Goal: Information Seeking & Learning: Learn about a topic

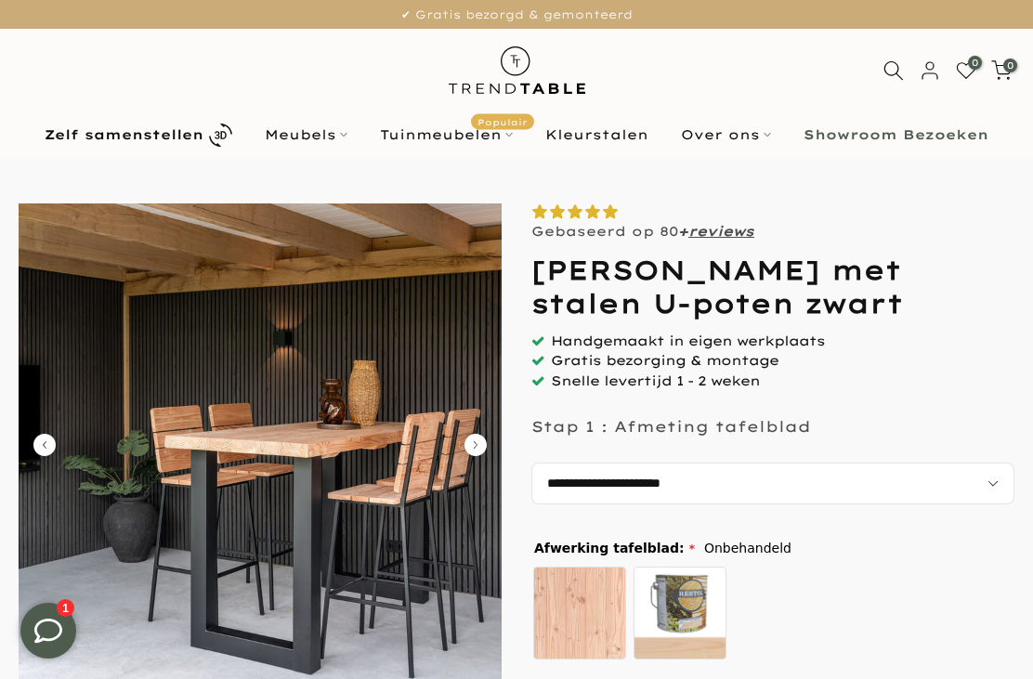
click at [994, 478] on select "**********" at bounding box center [772, 483] width 483 height 42
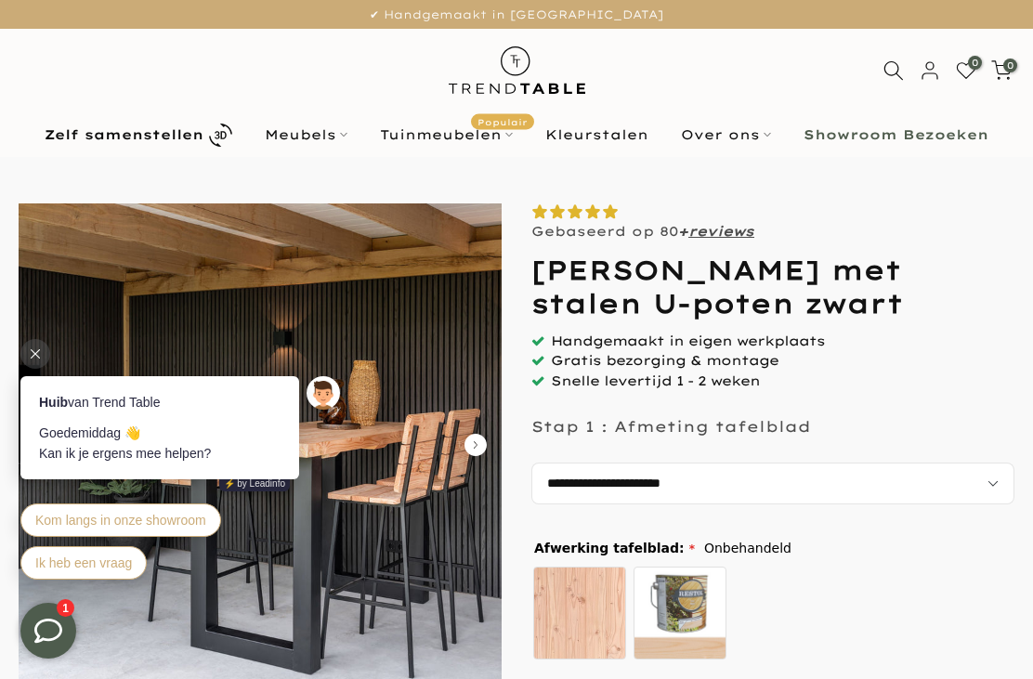
click at [819, 485] on select "**********" at bounding box center [772, 483] width 483 height 42
select select "**********"
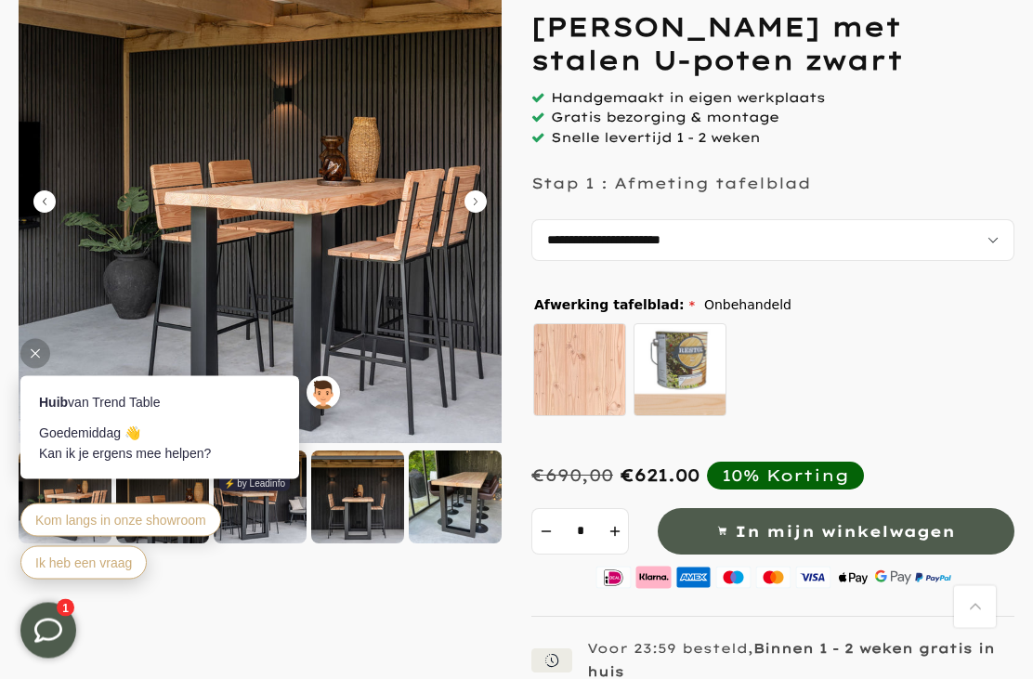
scroll to position [243, 0]
click at [477, 216] on img at bounding box center [260, 201] width 483 height 483
click at [484, 206] on icon "Carousel Next Arrow" at bounding box center [475, 201] width 22 height 22
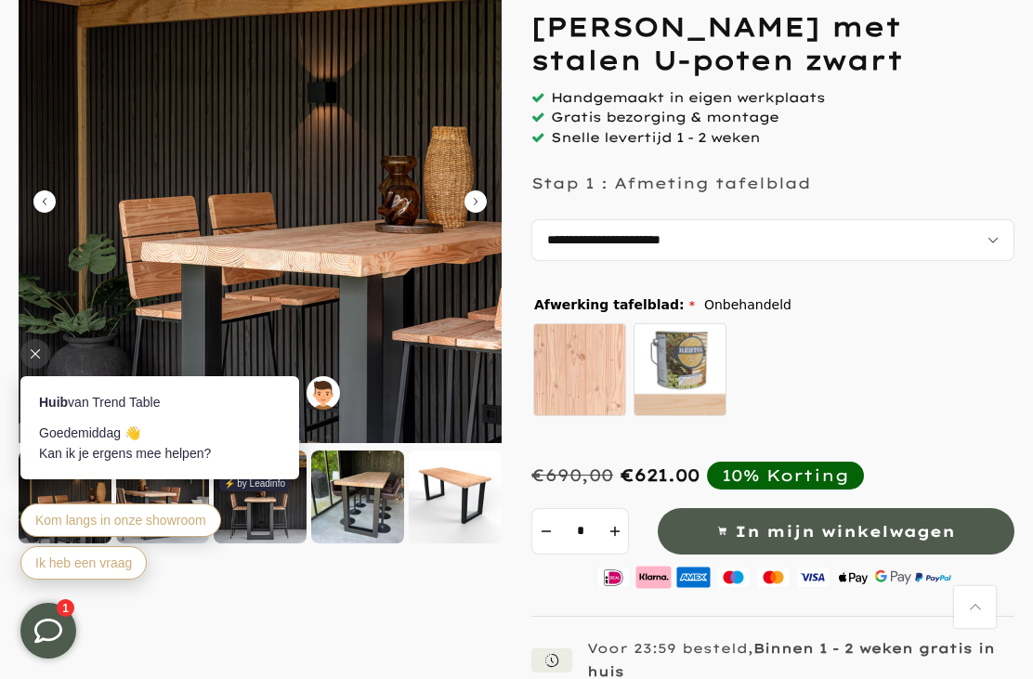
click at [476, 201] on icon "Carousel Next Arrow" at bounding box center [475, 201] width 22 height 22
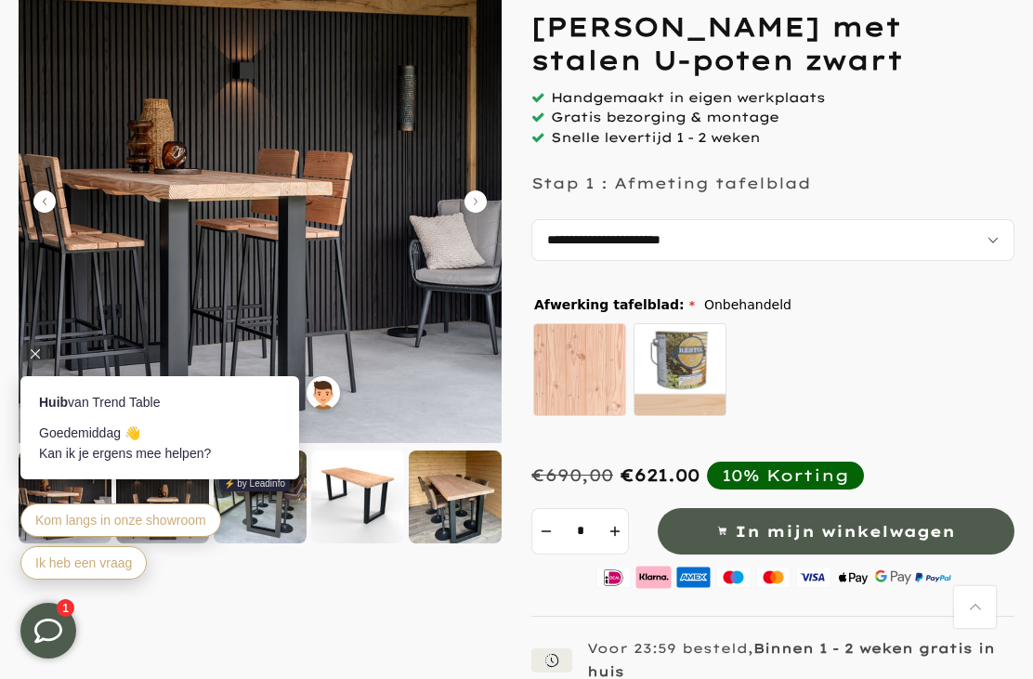
click at [761, 678] on div "Voor 23:59 besteld, Binnen 1 - 2 weken gratis in huis Betaal veilig achteraf me…" at bounding box center [772, 688] width 483 height 103
click at [37, 355] on icon at bounding box center [35, 353] width 9 height 9
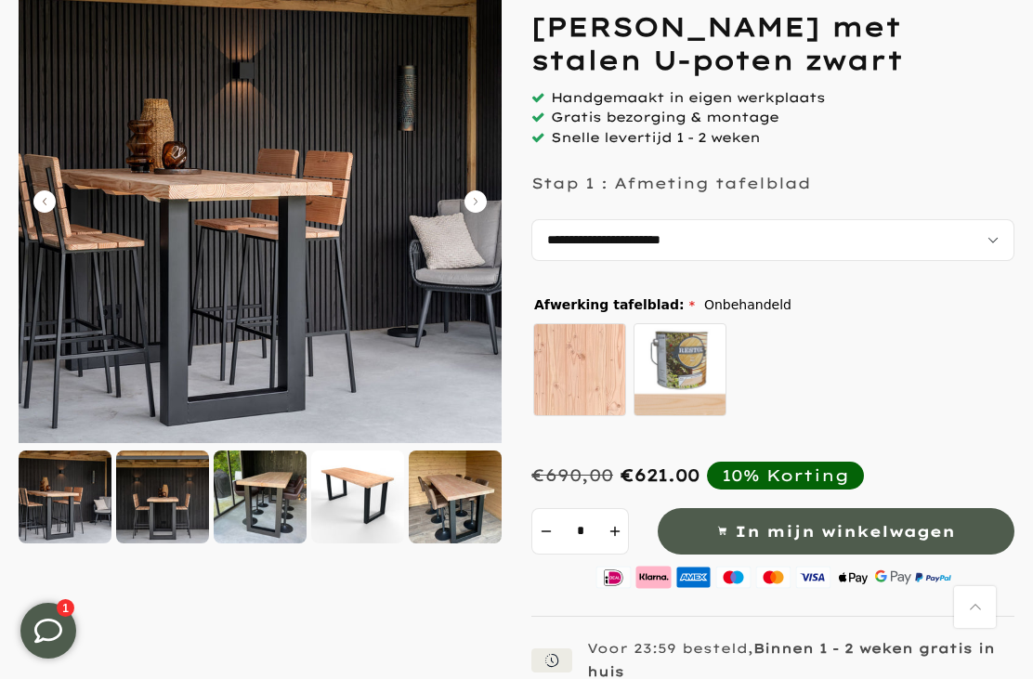
click at [477, 204] on icon "Carousel Next Arrow" at bounding box center [475, 201] width 22 height 22
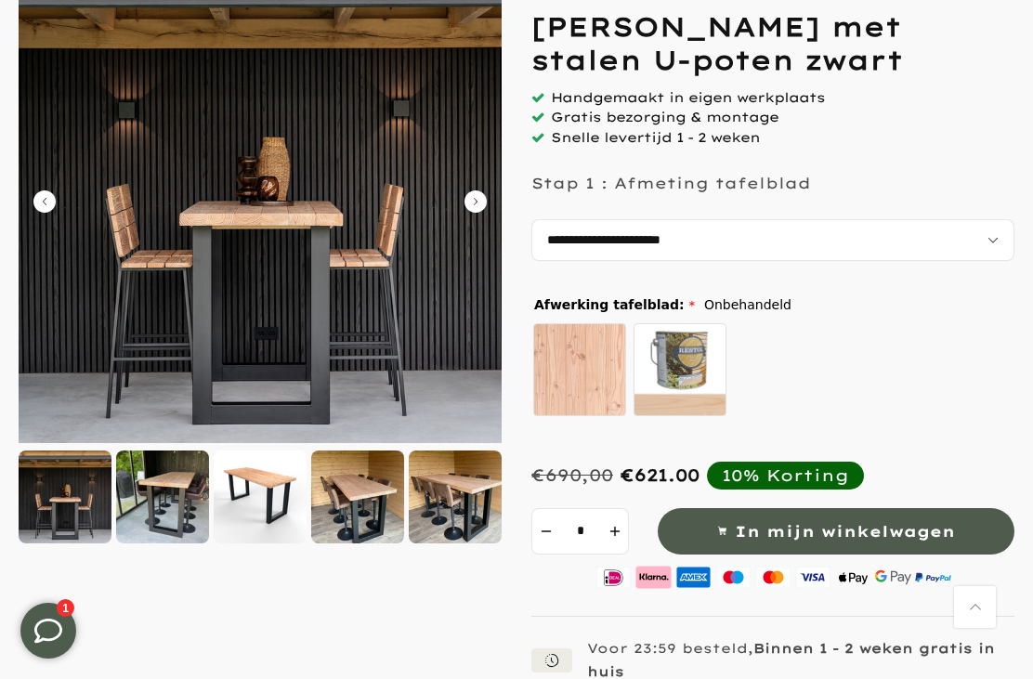
click at [481, 205] on icon "Carousel Next Arrow" at bounding box center [475, 201] width 22 height 22
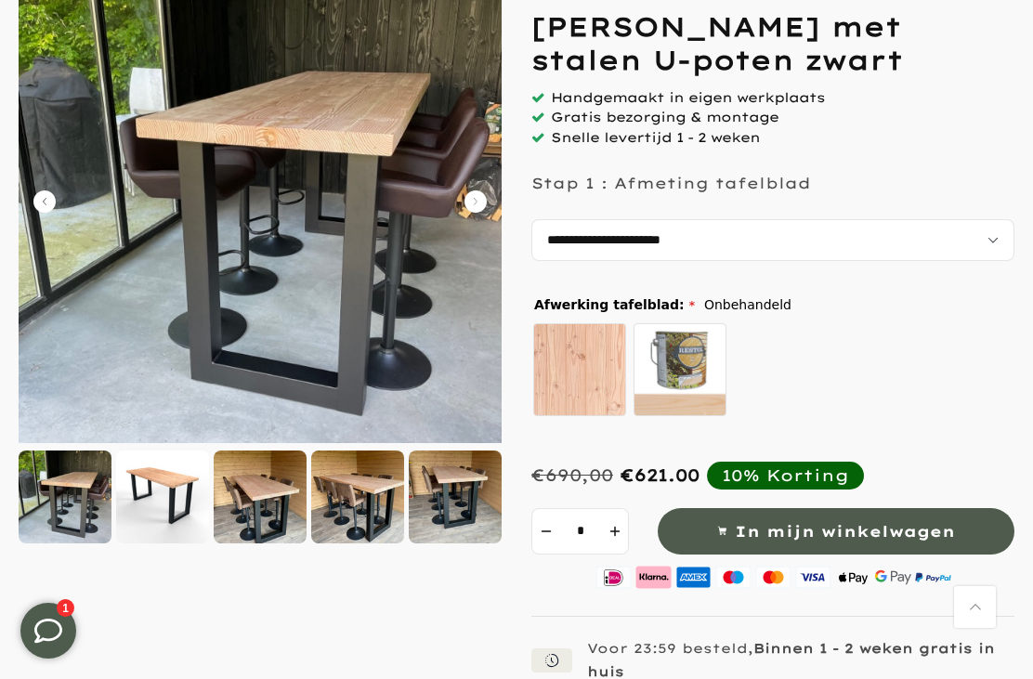
click at [479, 202] on icon "Carousel Next Arrow" at bounding box center [475, 201] width 22 height 22
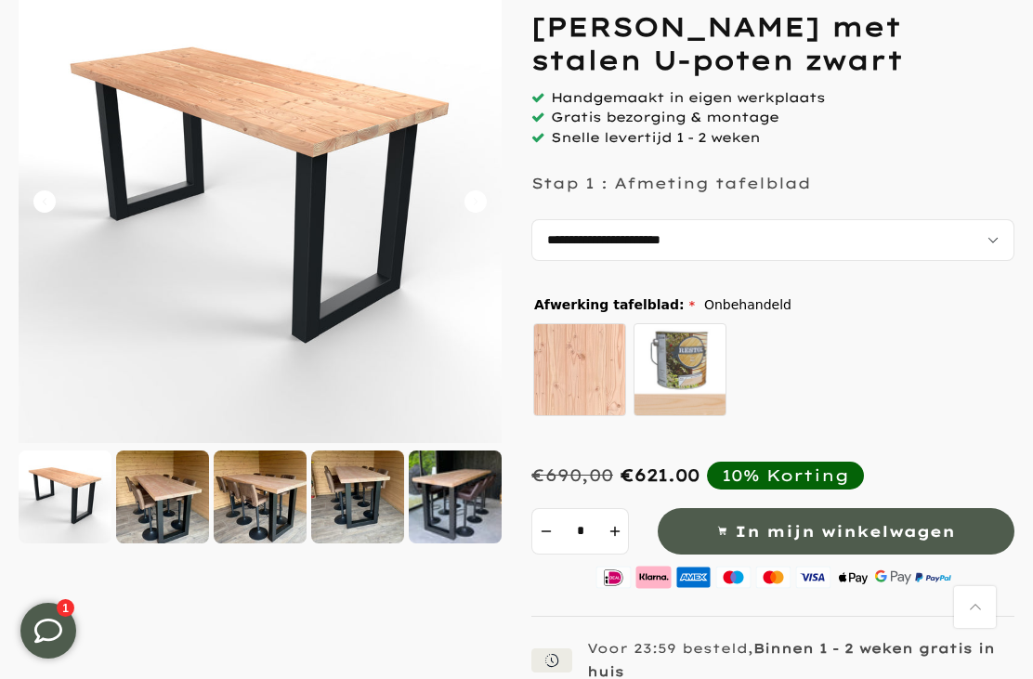
click at [478, 190] on icon "Carousel Next Arrow" at bounding box center [475, 201] width 22 height 22
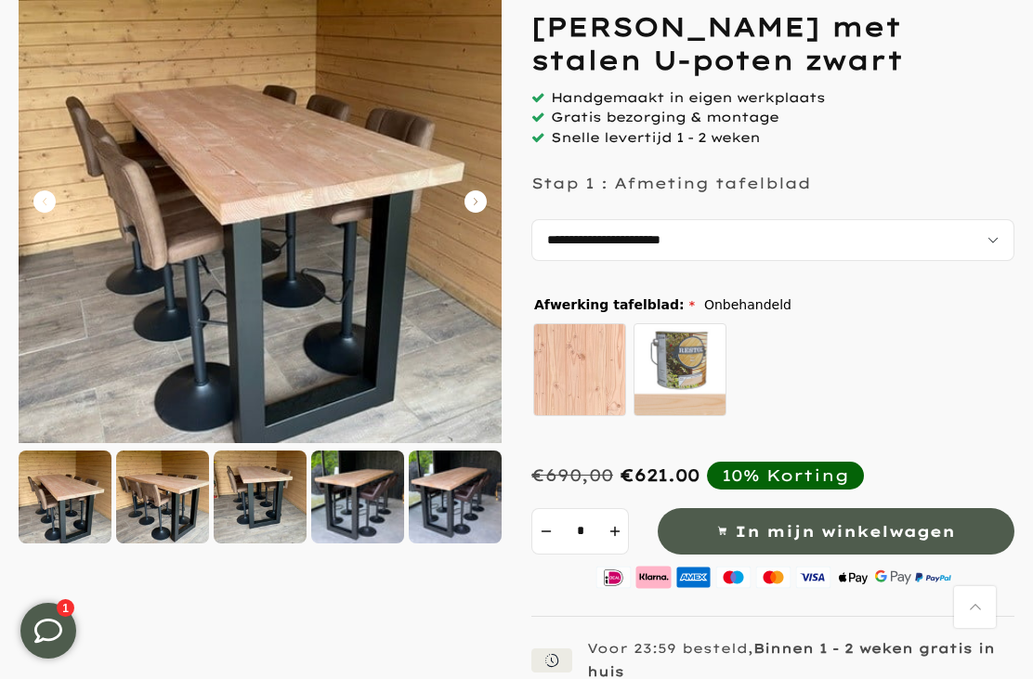
click at [477, 204] on icon "Carousel Next Arrow" at bounding box center [475, 201] width 22 height 22
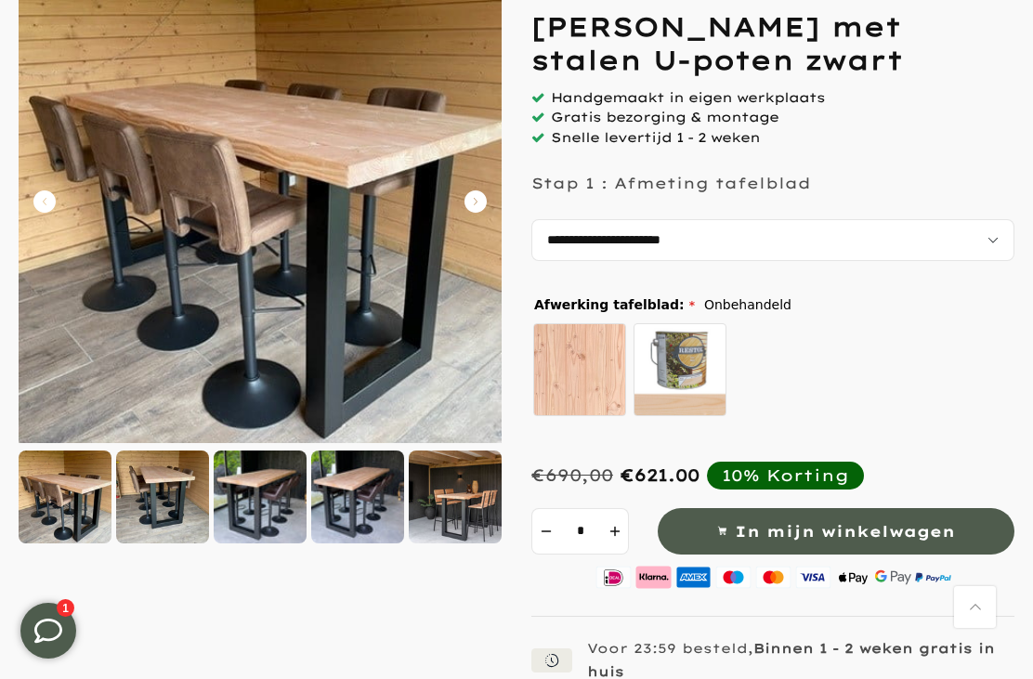
click at [481, 189] on img at bounding box center [260, 201] width 483 height 483
click at [485, 194] on icon "Carousel Next Arrow" at bounding box center [475, 201] width 22 height 22
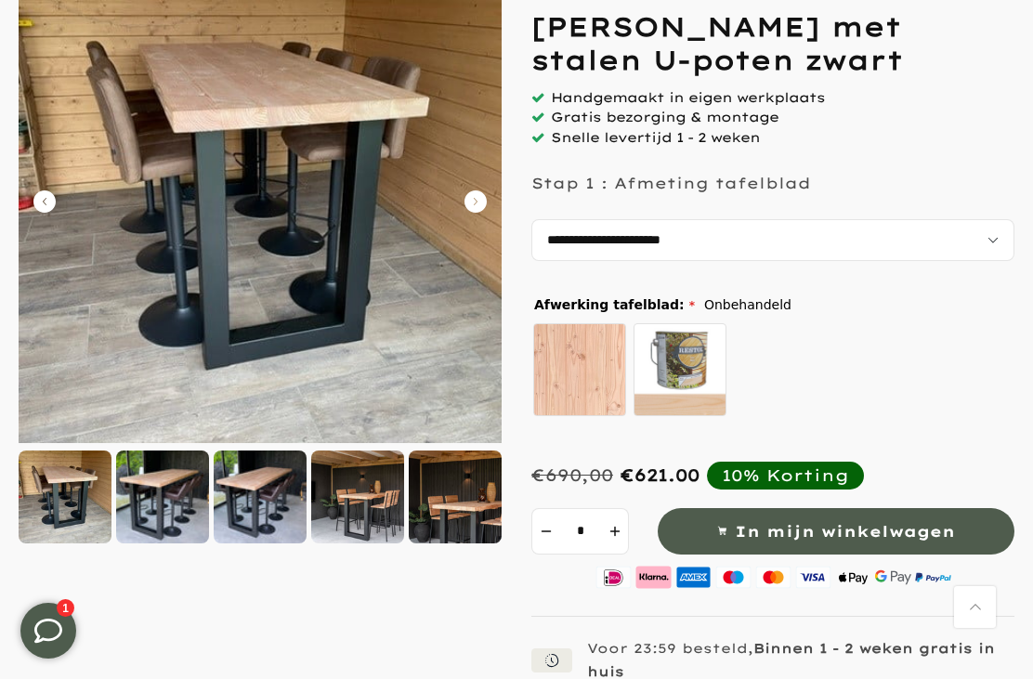
click at [476, 198] on icon "Carousel Next Arrow" at bounding box center [475, 201] width 22 height 22
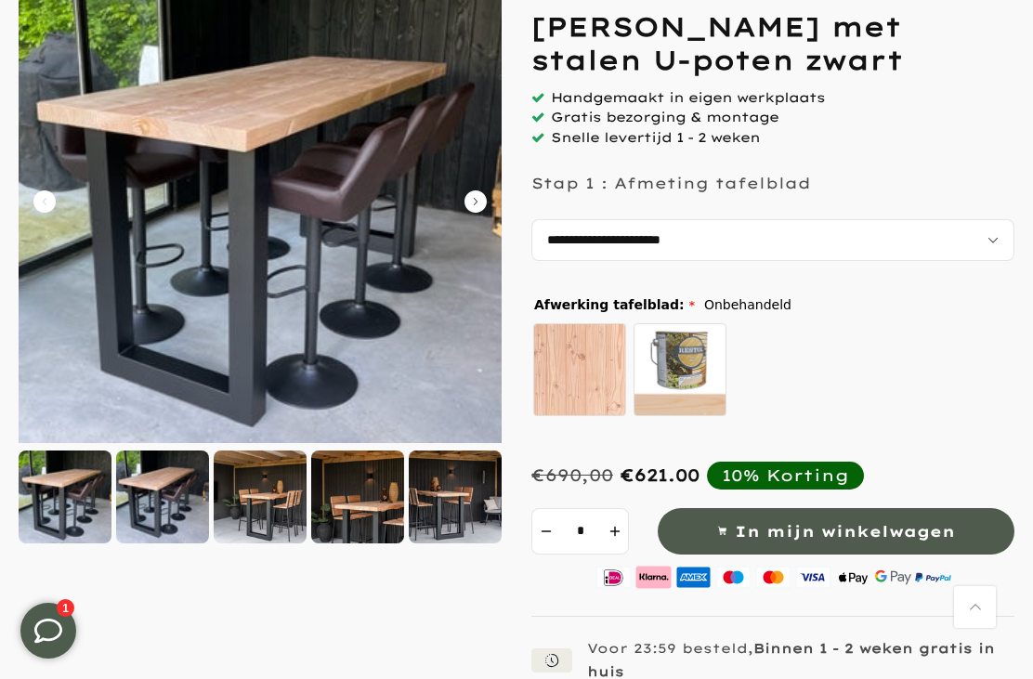
click at [488, 200] on img at bounding box center [260, 201] width 483 height 483
click at [481, 202] on icon "Carousel Next Arrow" at bounding box center [475, 201] width 22 height 22
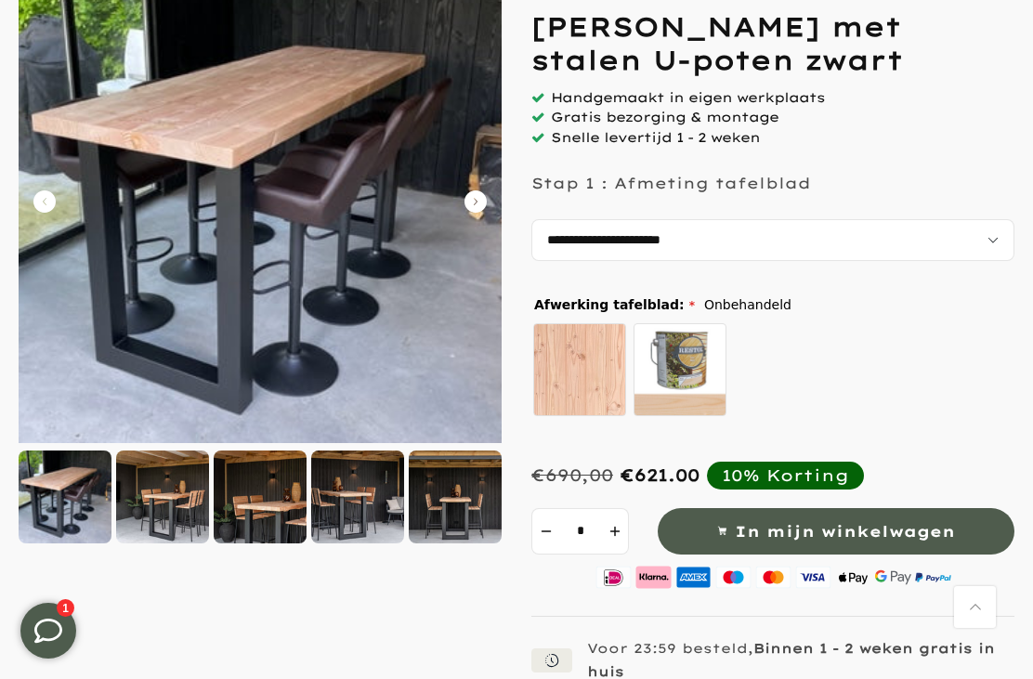
click at [459, 495] on div at bounding box center [455, 496] width 93 height 93
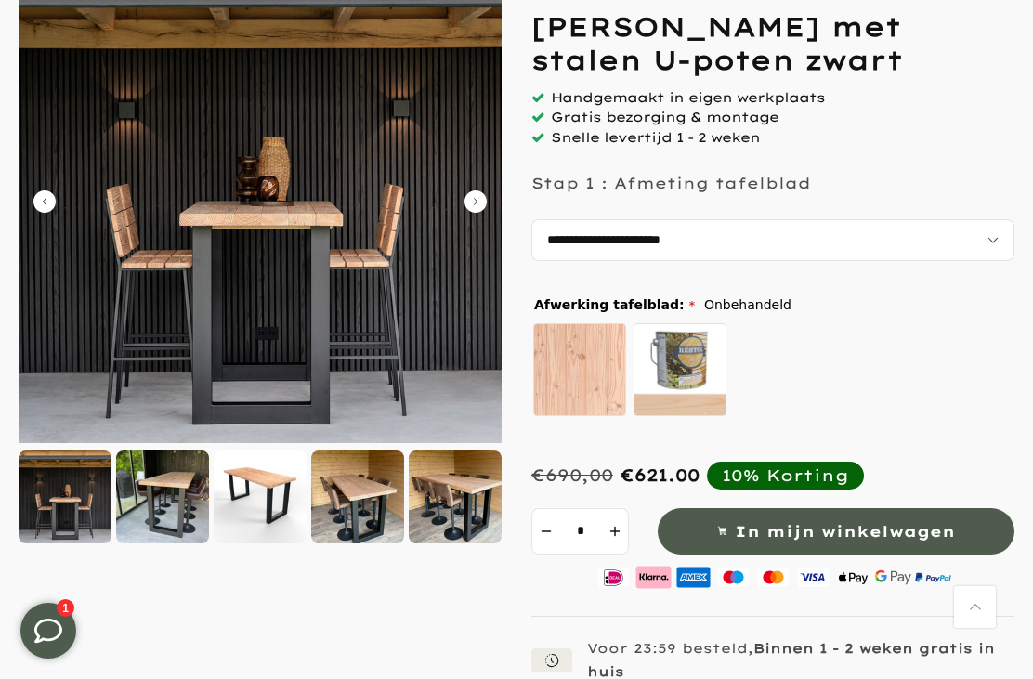
click at [474, 202] on icon "Carousel Next Arrow" at bounding box center [475, 201] width 22 height 22
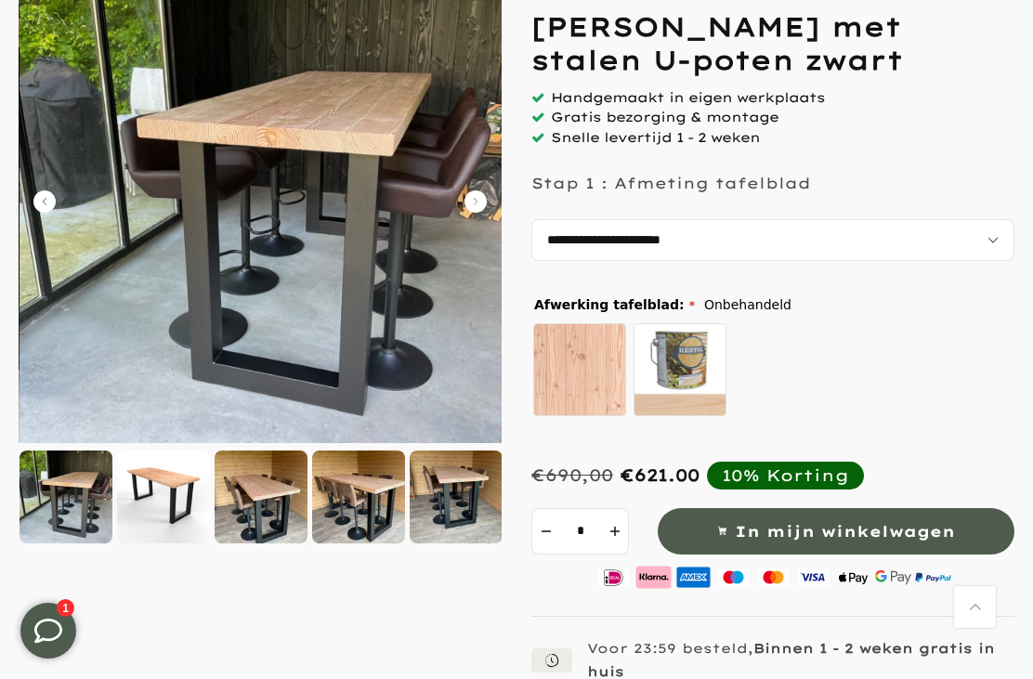
click at [477, 196] on icon "Carousel Next Arrow" at bounding box center [475, 201] width 22 height 22
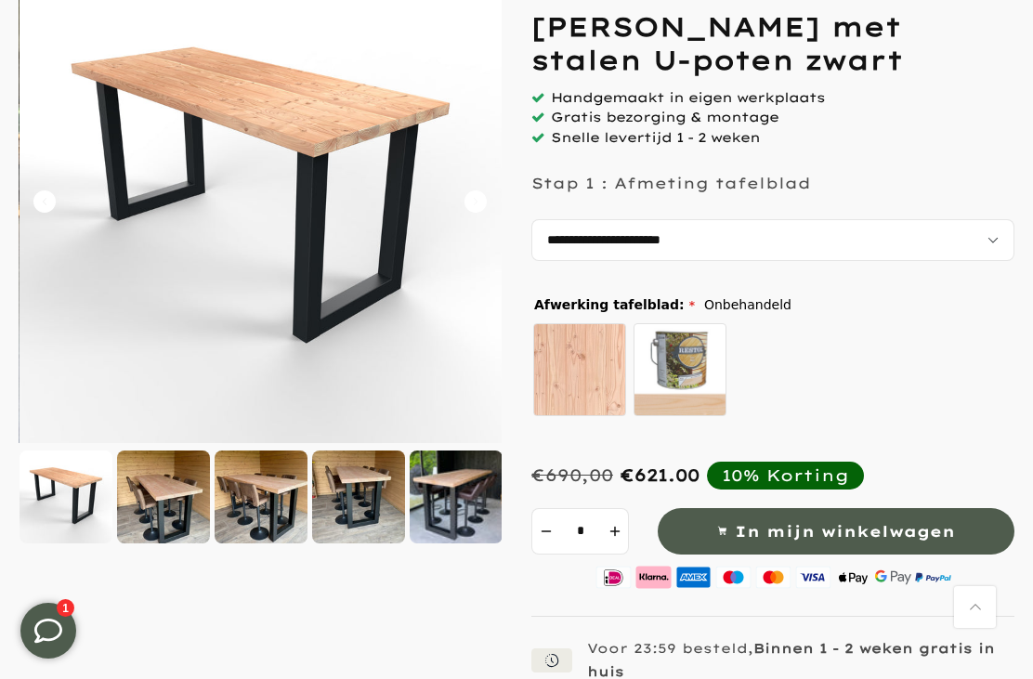
click at [467, 193] on icon "Carousel Next Arrow" at bounding box center [475, 201] width 22 height 22
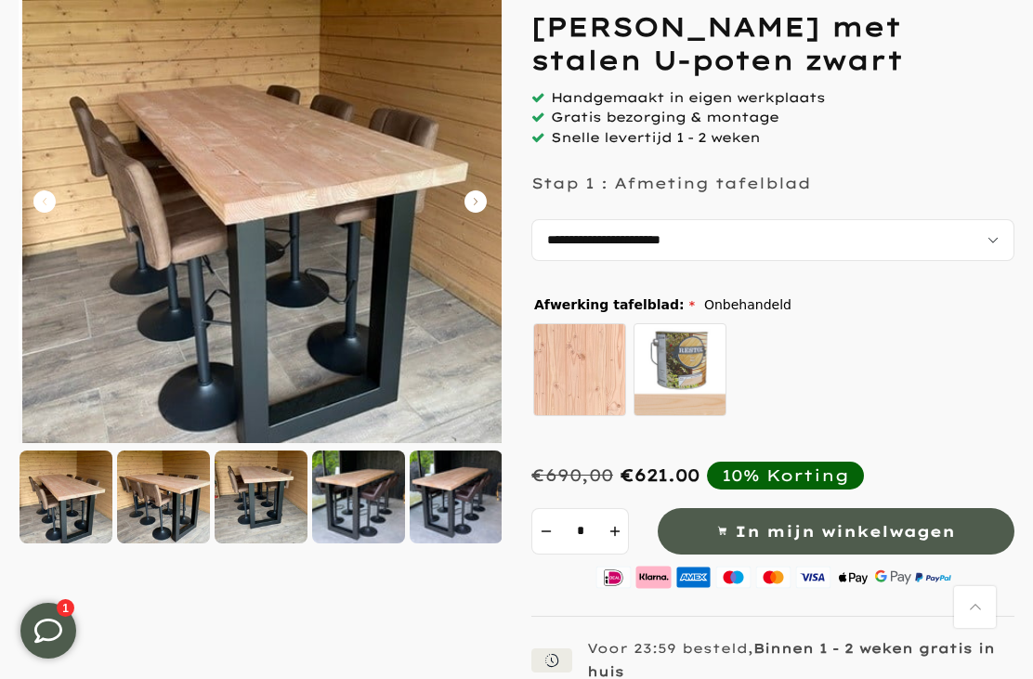
click at [465, 189] on img at bounding box center [263, 201] width 483 height 483
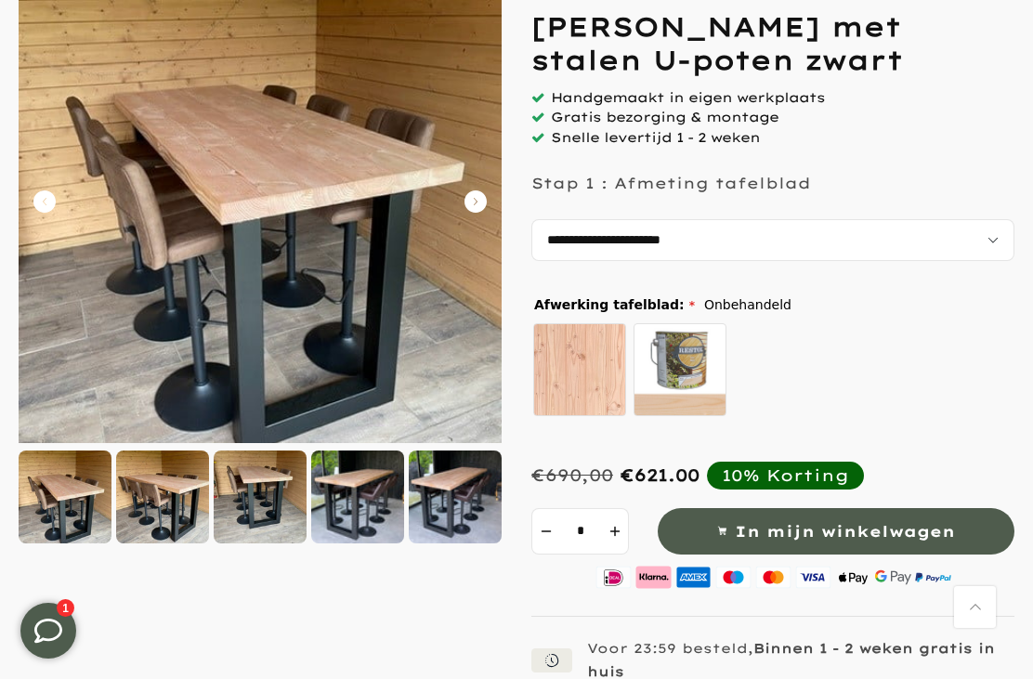
click at [477, 193] on icon "Carousel Next Arrow" at bounding box center [475, 201] width 22 height 22
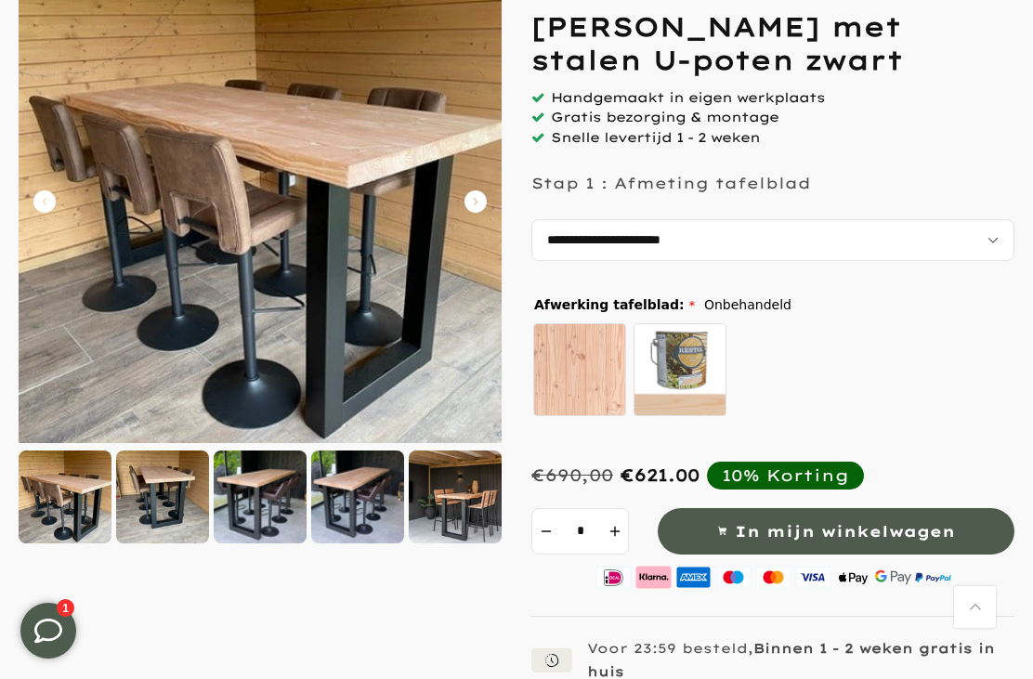
click at [485, 193] on icon "Carousel Next Arrow" at bounding box center [475, 201] width 22 height 22
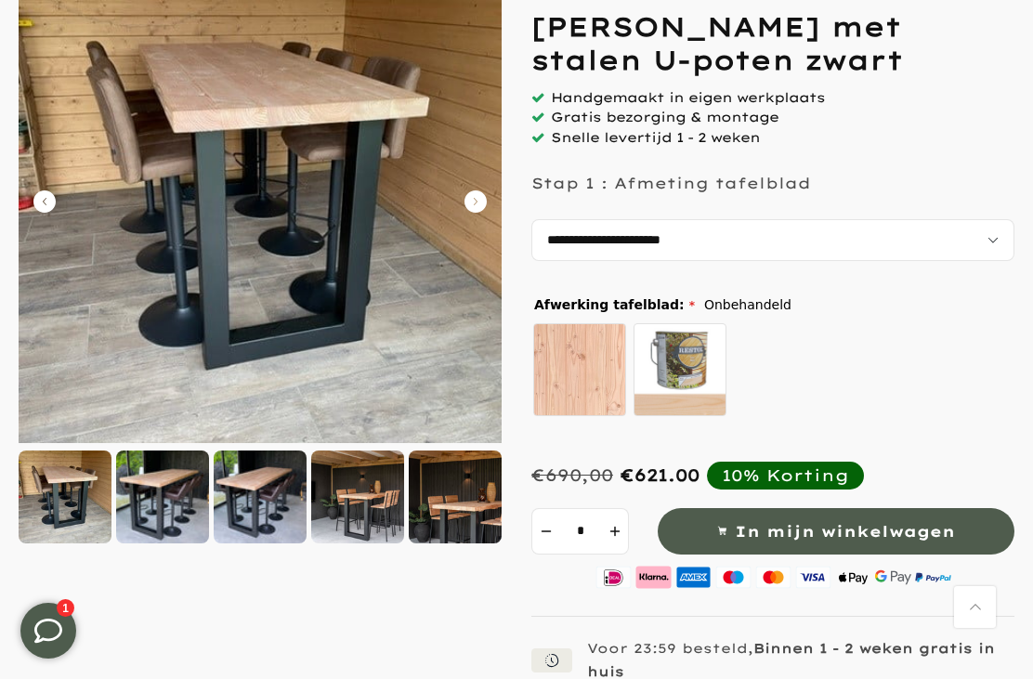
click at [479, 197] on icon "Carousel Next Arrow" at bounding box center [475, 201] width 22 height 22
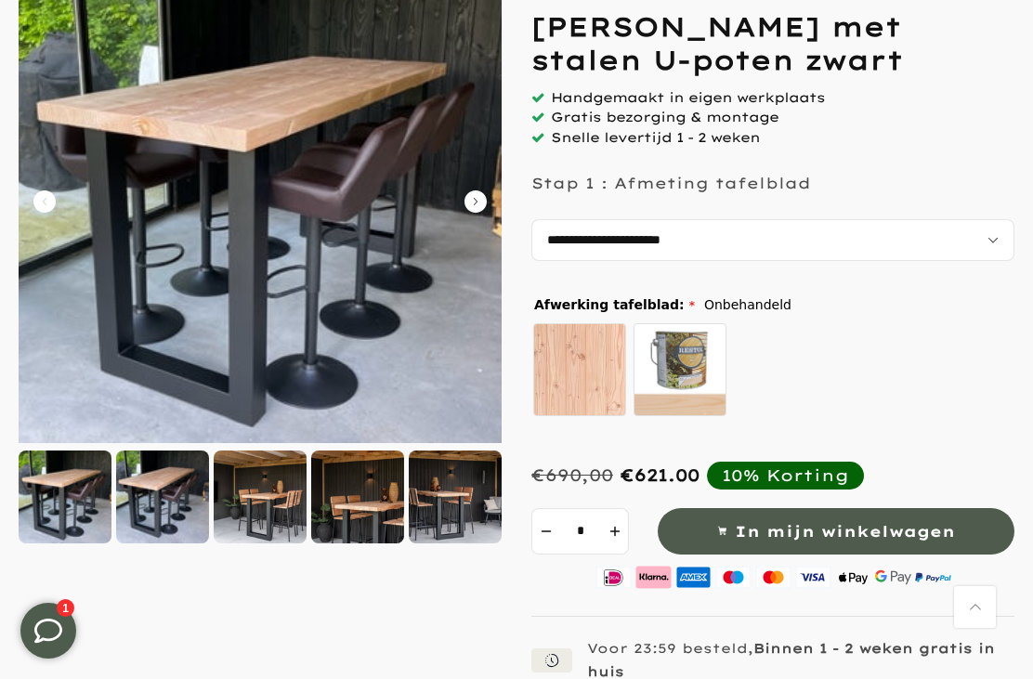
click at [481, 197] on icon "Carousel Next Arrow" at bounding box center [475, 201] width 22 height 22
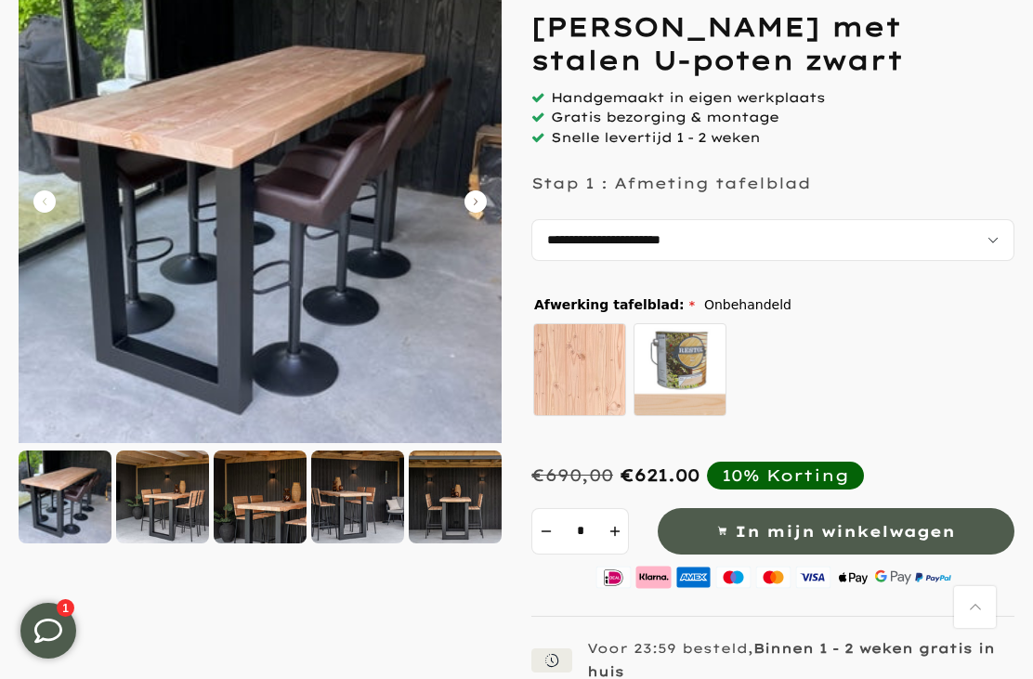
click at [472, 189] on img at bounding box center [260, 201] width 483 height 483
click at [474, 188] on img at bounding box center [260, 201] width 483 height 483
click at [488, 199] on img at bounding box center [260, 201] width 483 height 483
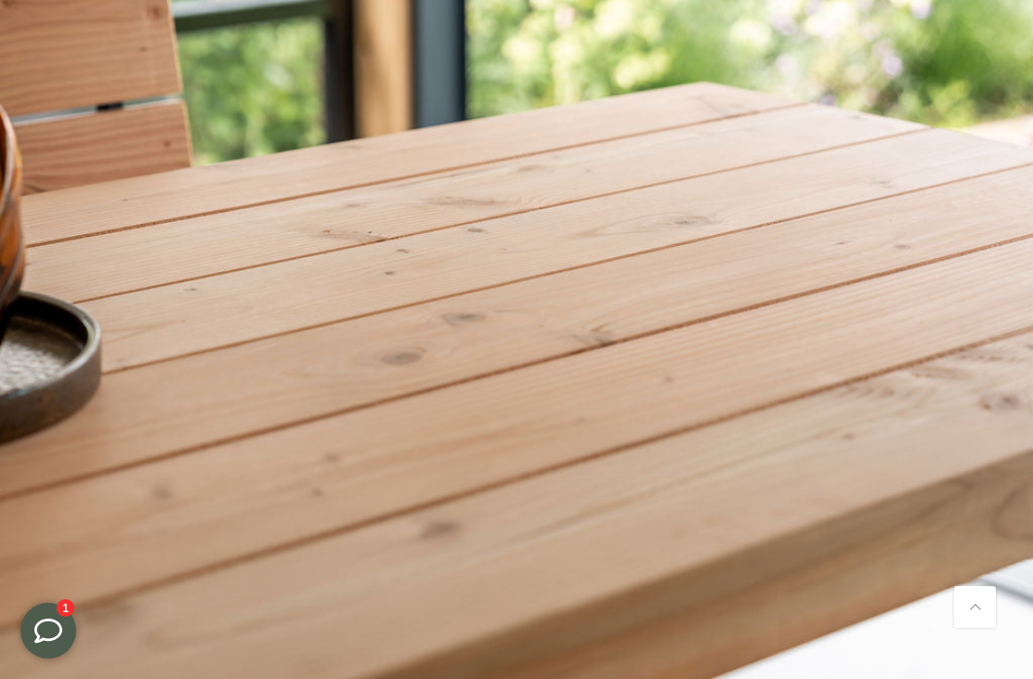
scroll to position [3870, 0]
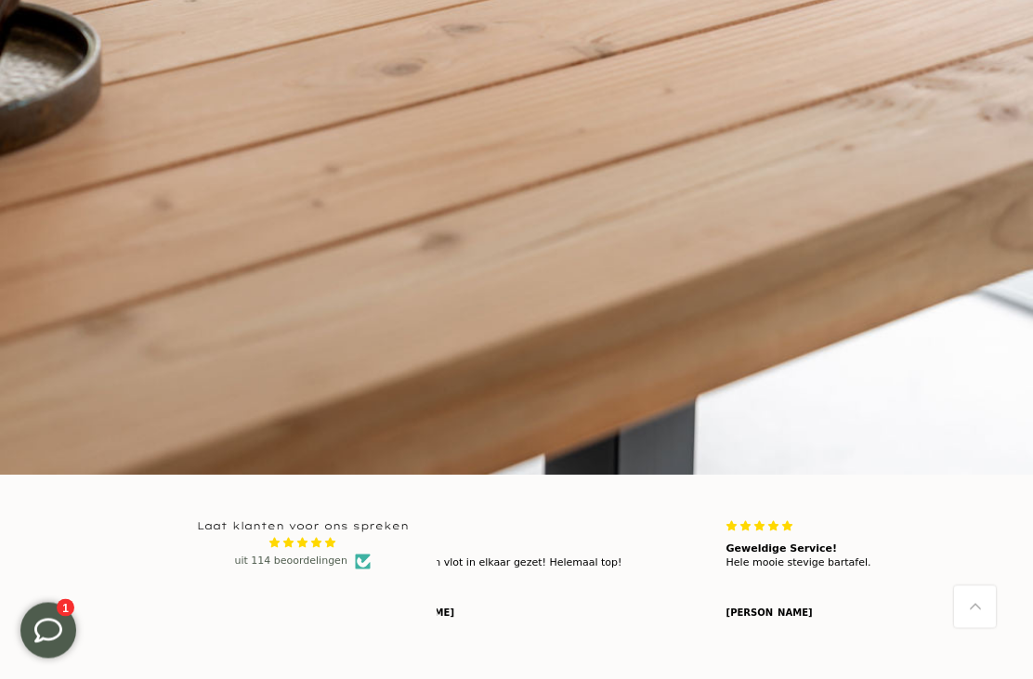
scroll to position [4156, 0]
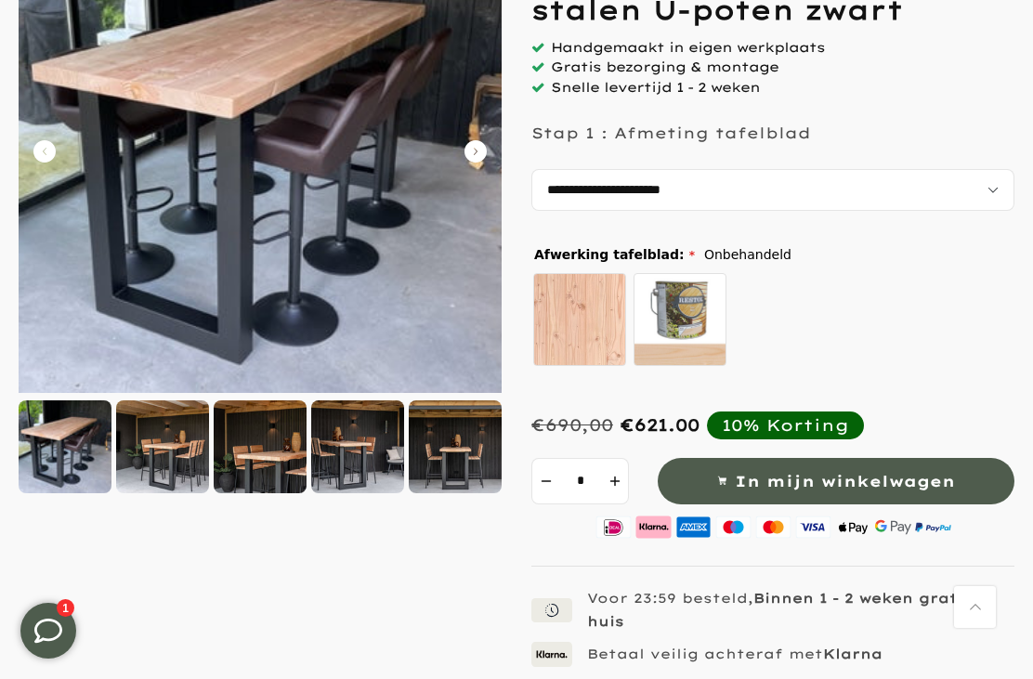
scroll to position [0, 0]
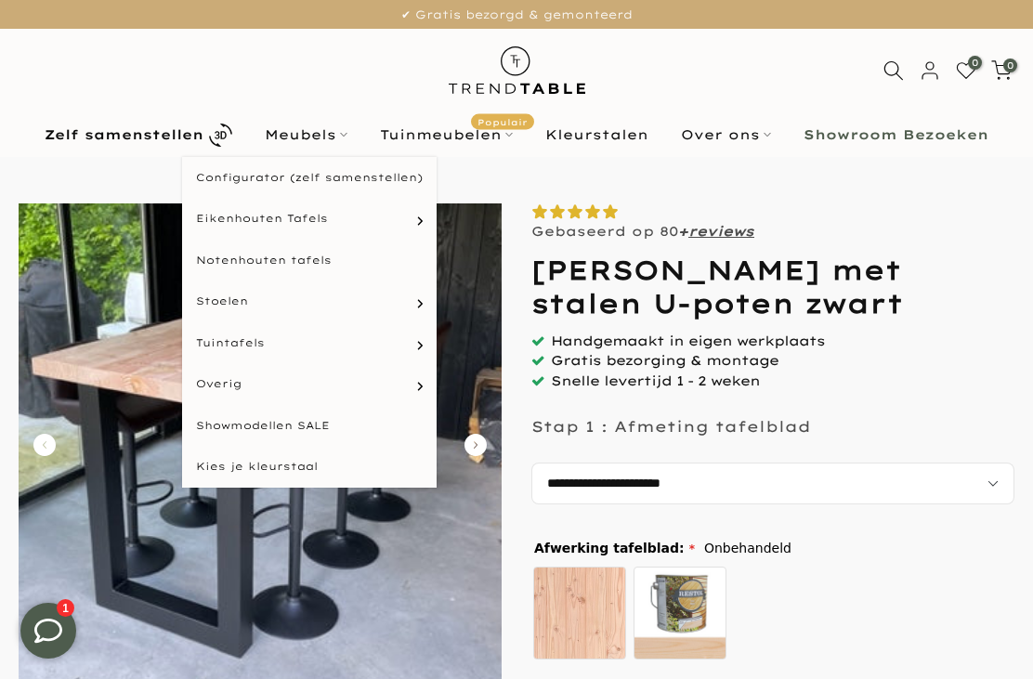
click at [341, 142] on link "Meubels" at bounding box center [306, 135] width 115 height 22
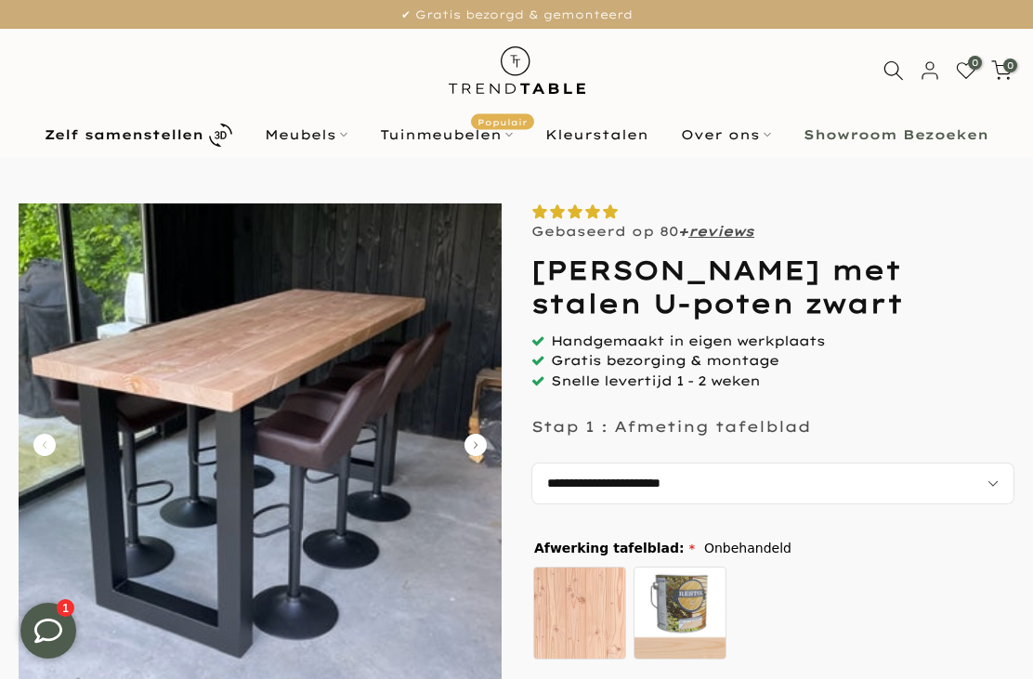
click at [332, 139] on link "Meubels" at bounding box center [306, 135] width 115 height 22
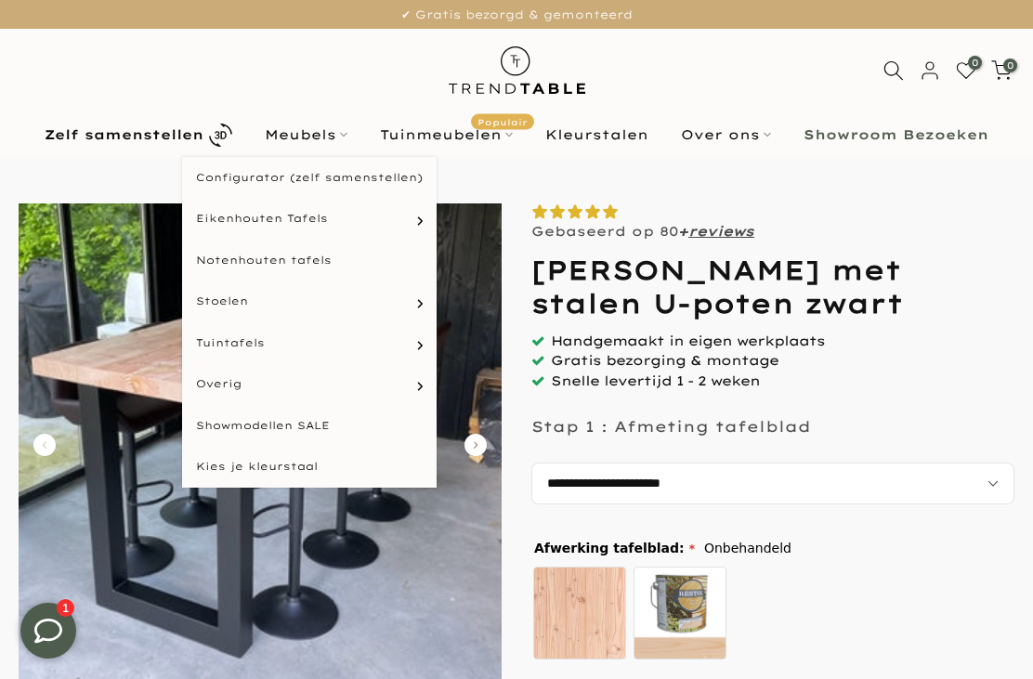
click at [277, 350] on link "Tuintafels" at bounding box center [309, 343] width 254 height 42
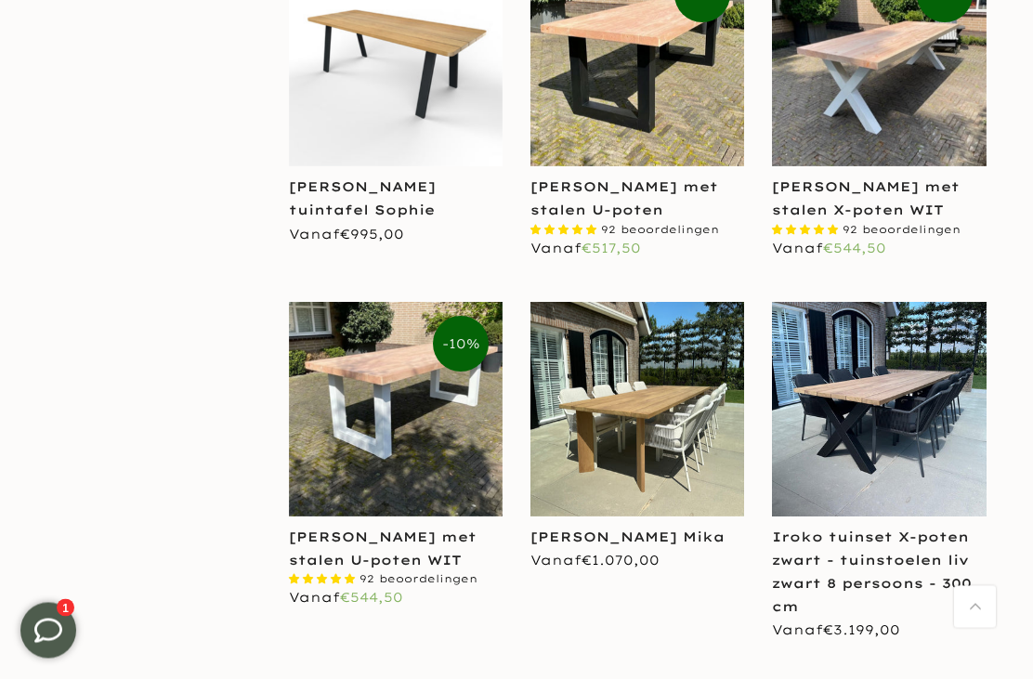
scroll to position [1316, 0]
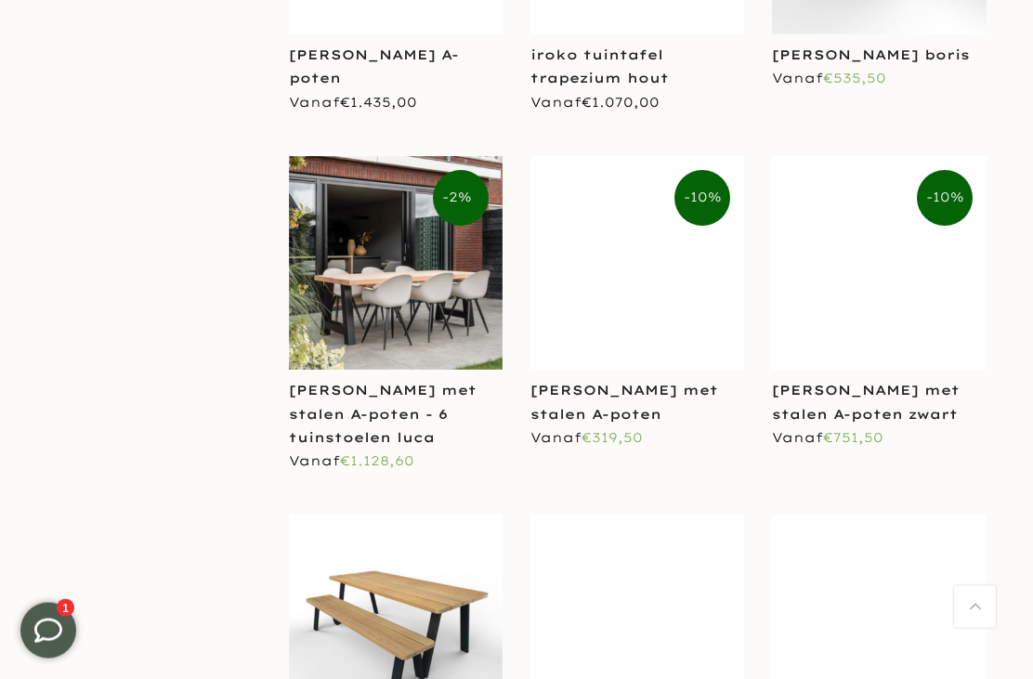
scroll to position [5125, 0]
